Goal: Task Accomplishment & Management: Use online tool/utility

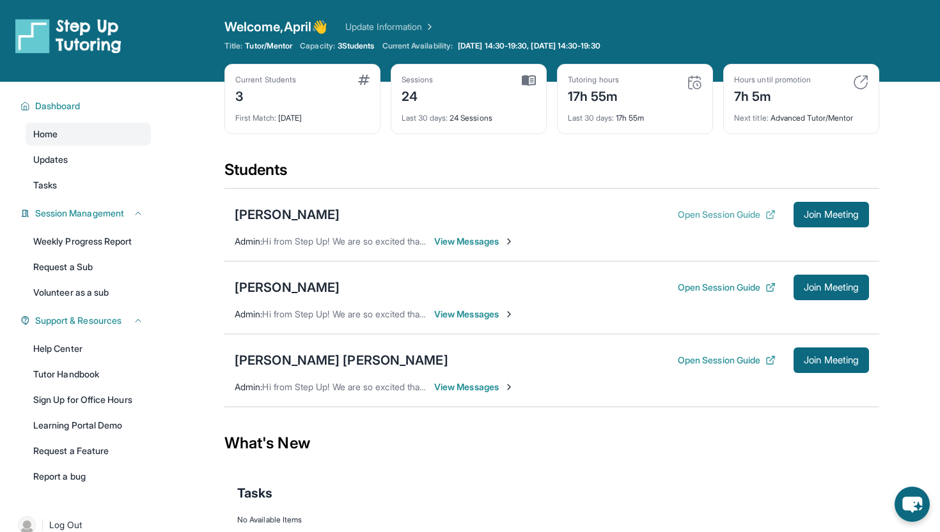
click at [722, 215] on button "Open Session Guide" at bounding box center [727, 214] width 98 height 13
click at [701, 278] on div "Open Session Guide Join Meeting" at bounding box center [773, 288] width 191 height 26
click at [697, 286] on button "Open Session Guide" at bounding box center [727, 287] width 98 height 13
click at [704, 362] on button "Open Session Guide" at bounding box center [727, 360] width 98 height 13
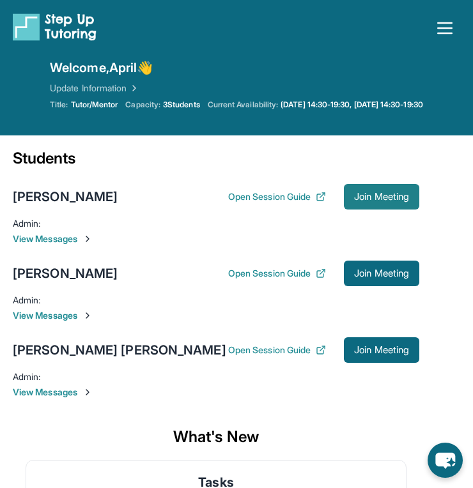
click at [386, 199] on span "Join Meeting" at bounding box center [381, 197] width 55 height 8
